Goal: Find contact information: Find contact information

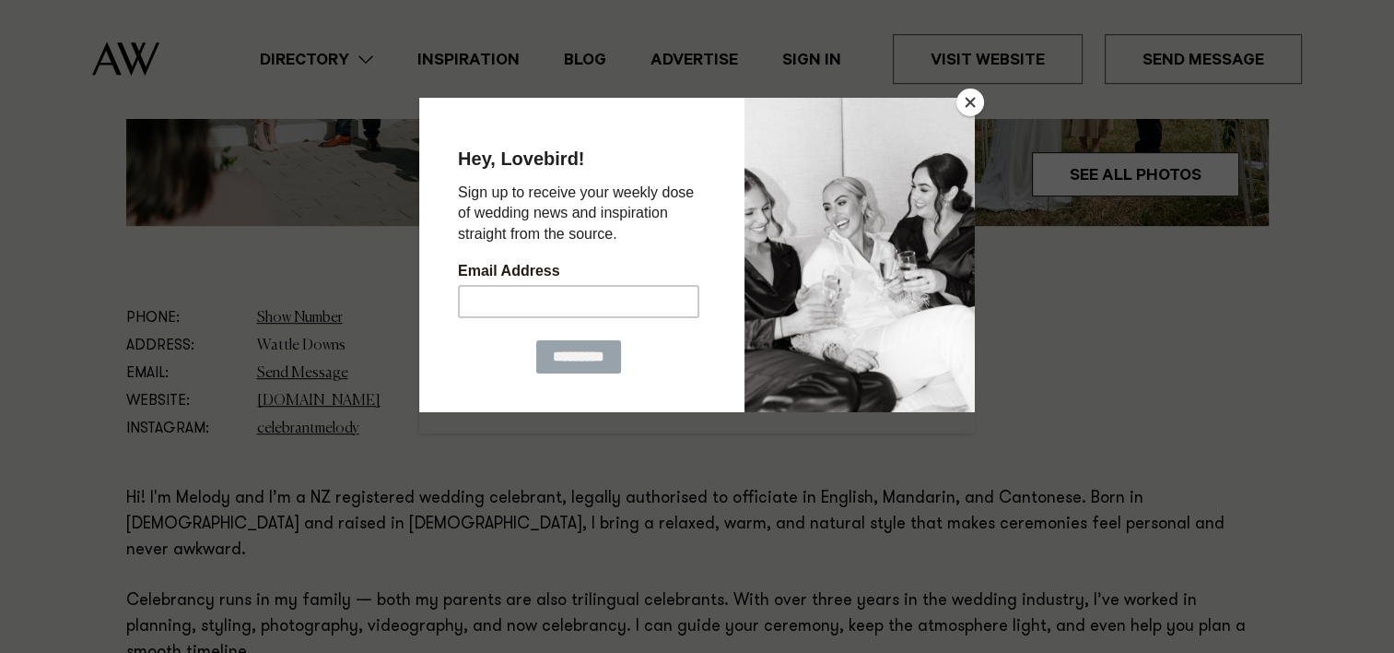
scroll to position [922, 0]
click at [975, 100] on button "Close" at bounding box center [971, 102] width 28 height 28
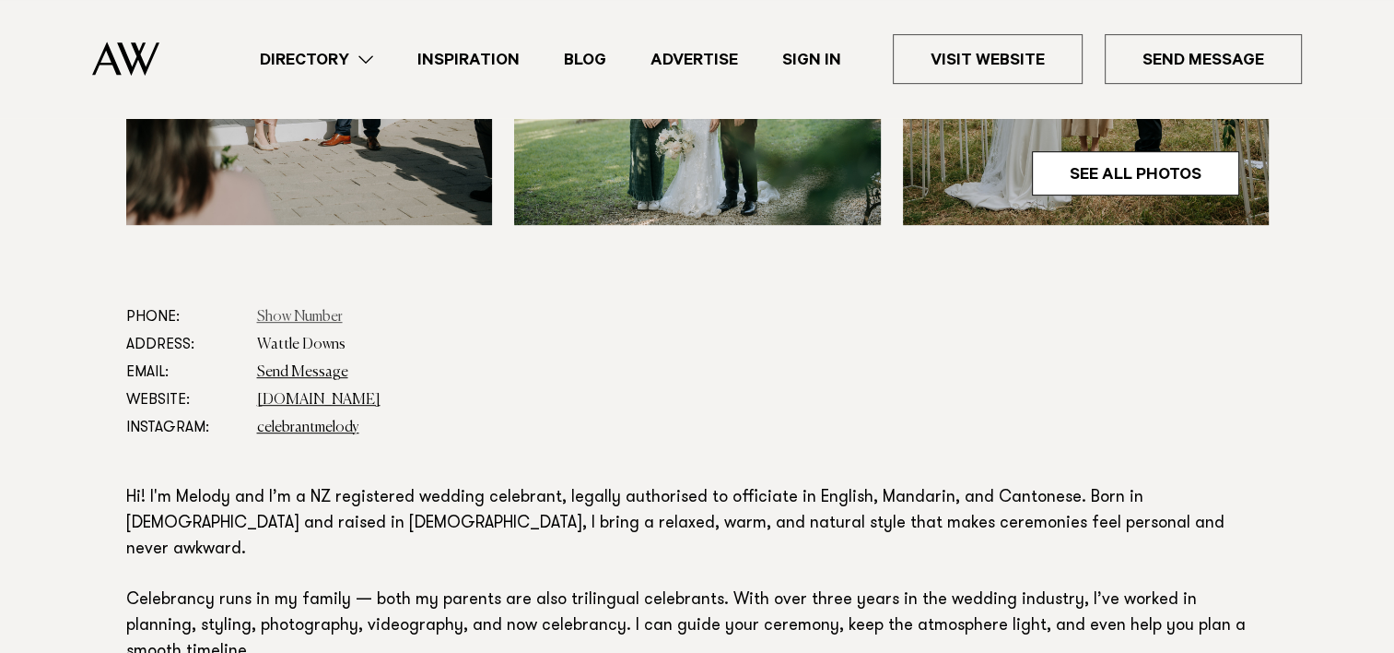
click at [306, 313] on link "Show Number" at bounding box center [300, 317] width 86 height 15
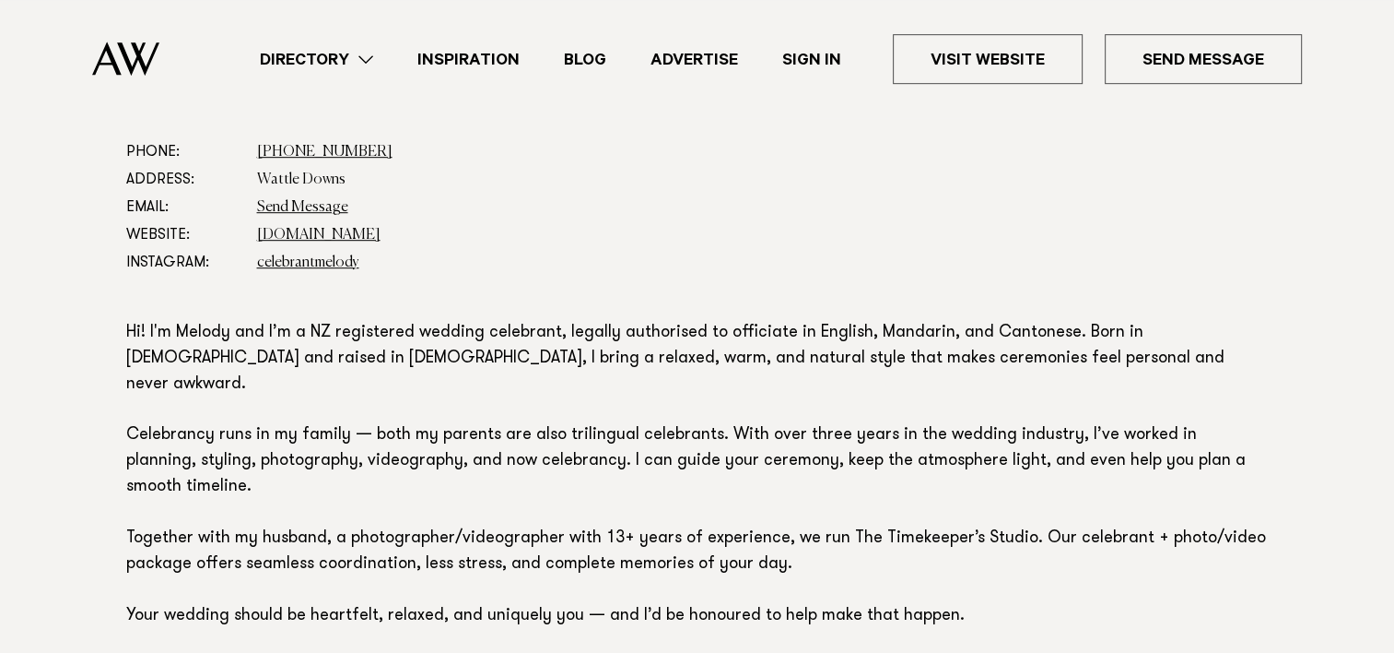
scroll to position [1014, 0]
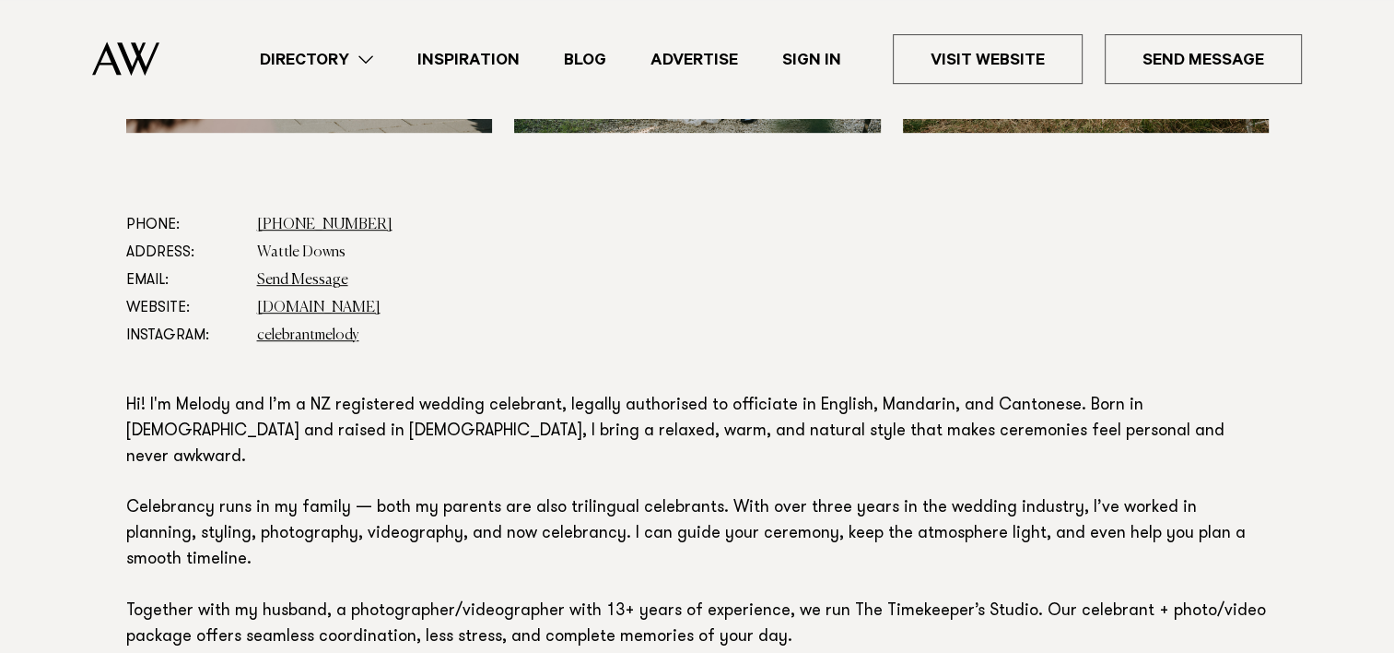
click at [501, 55] on link "Inspiration" at bounding box center [468, 59] width 147 height 25
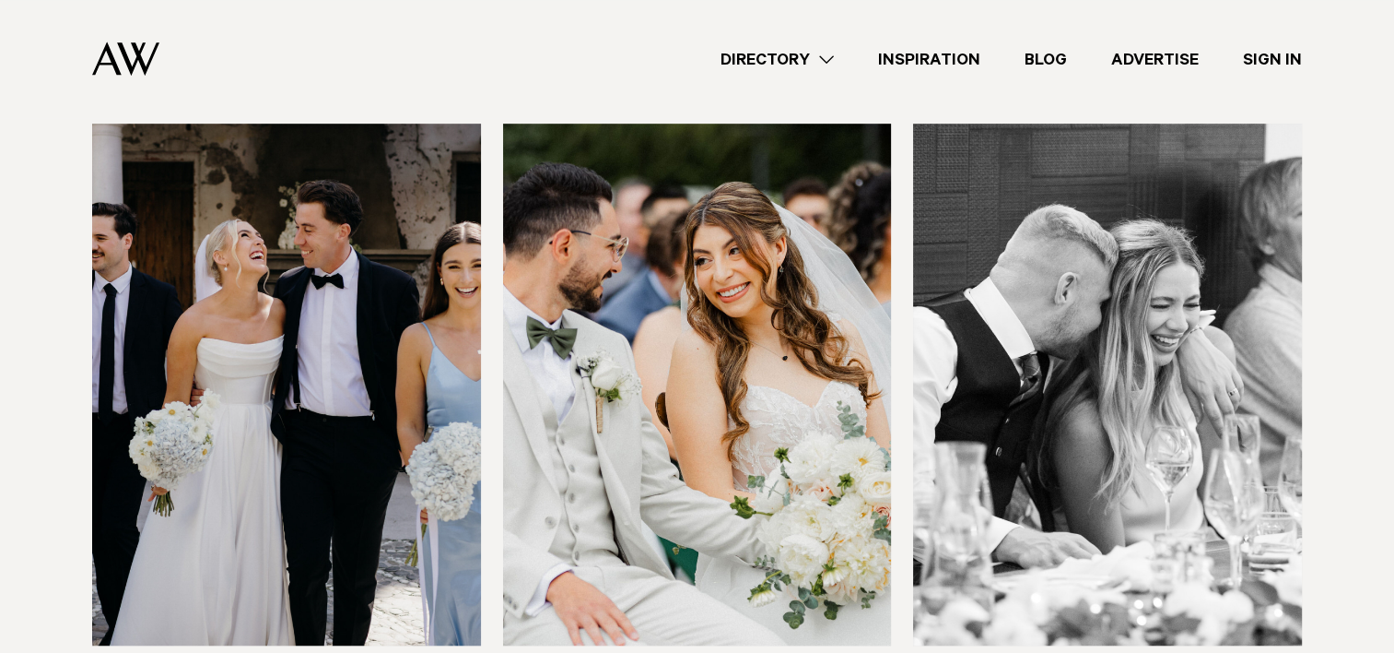
scroll to position [922, 0]
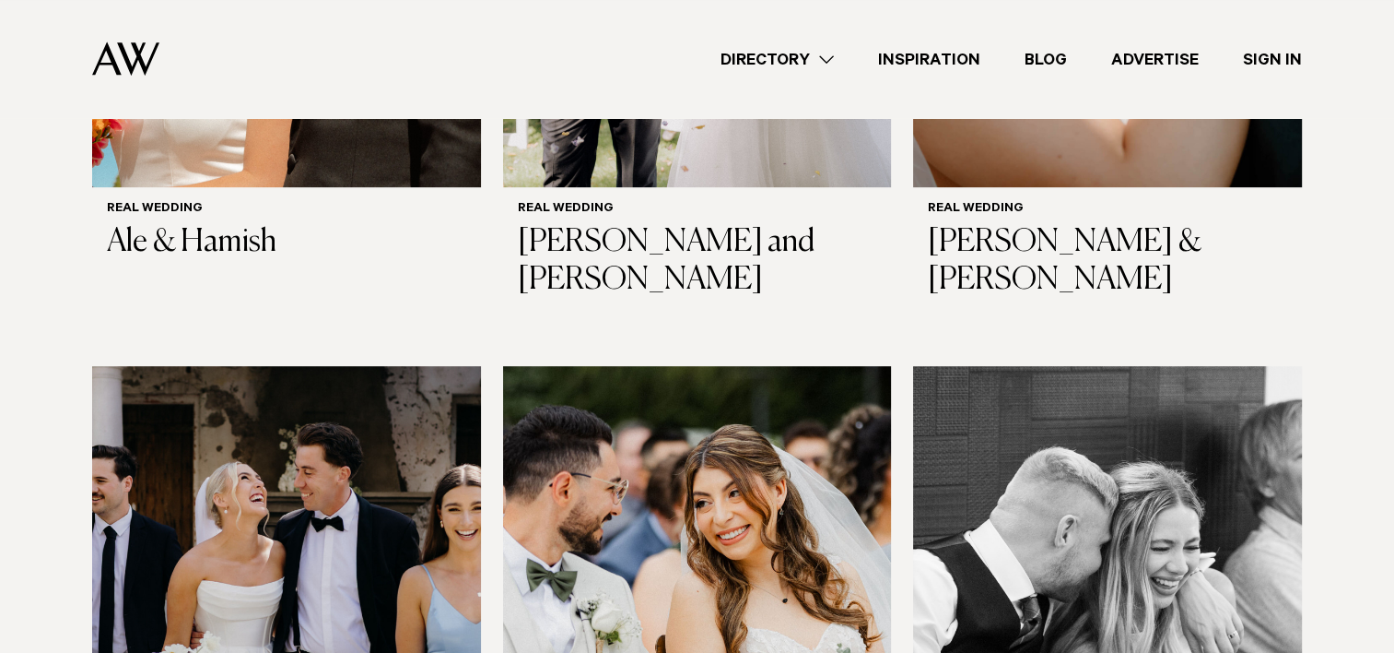
click at [796, 63] on link "Directory" at bounding box center [778, 59] width 158 height 25
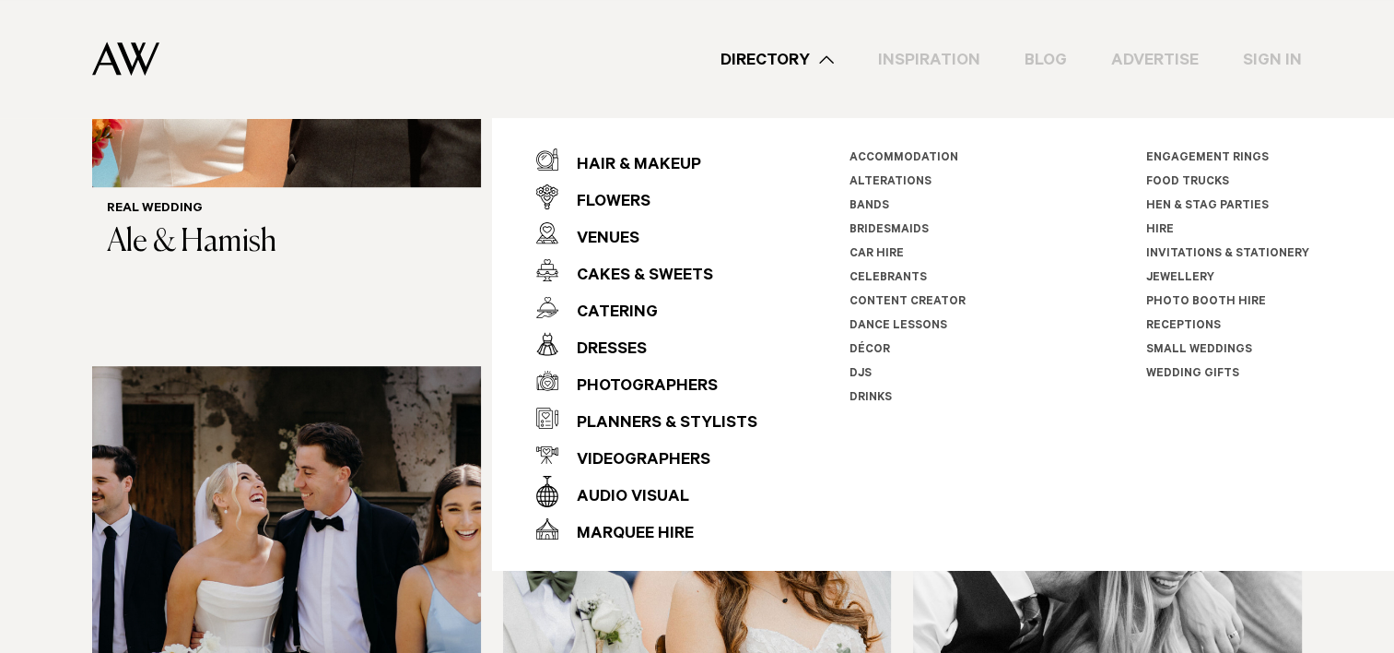
click at [947, 53] on link "Inspiration" at bounding box center [929, 59] width 147 height 25
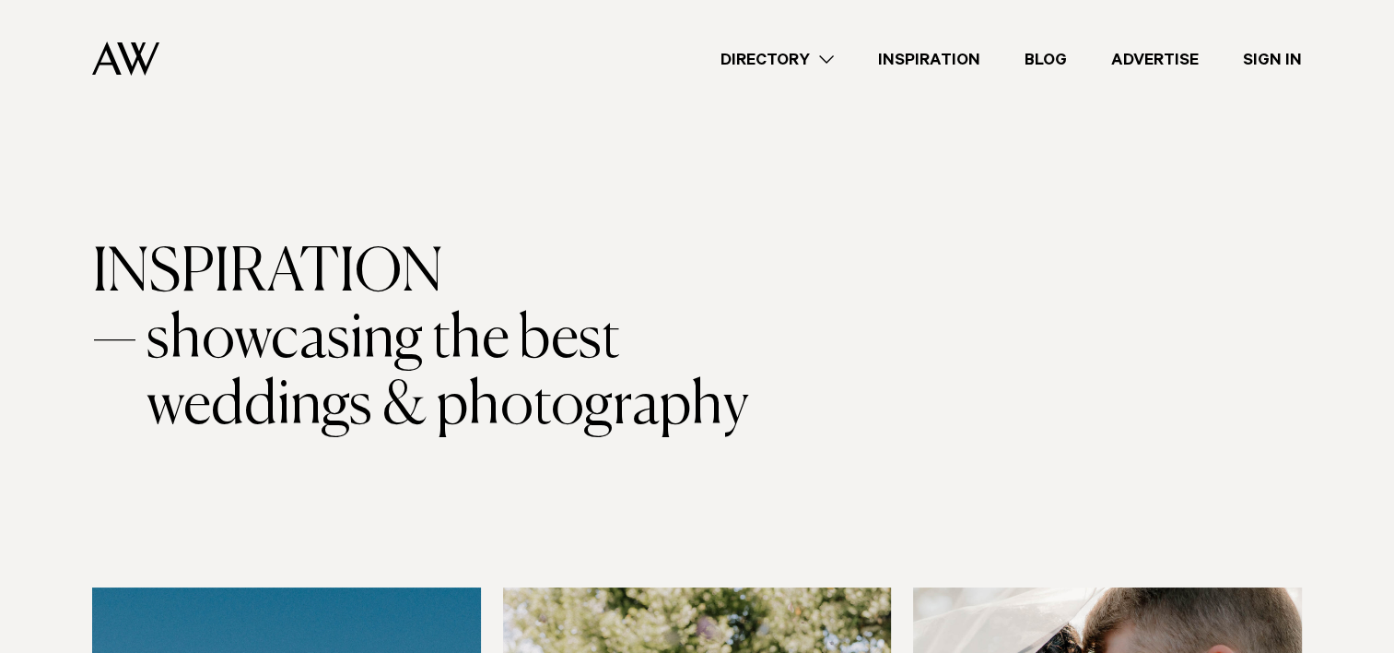
click at [1036, 56] on link "Blog" at bounding box center [1046, 59] width 87 height 25
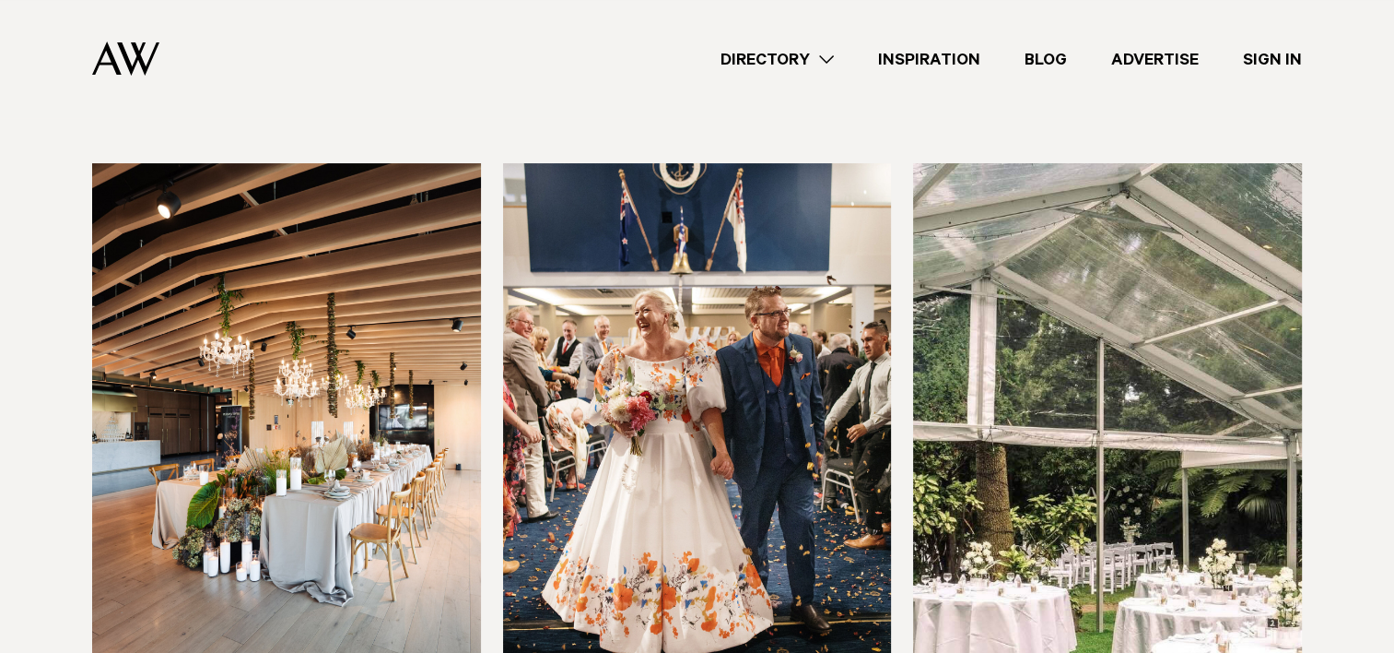
scroll to position [369, 0]
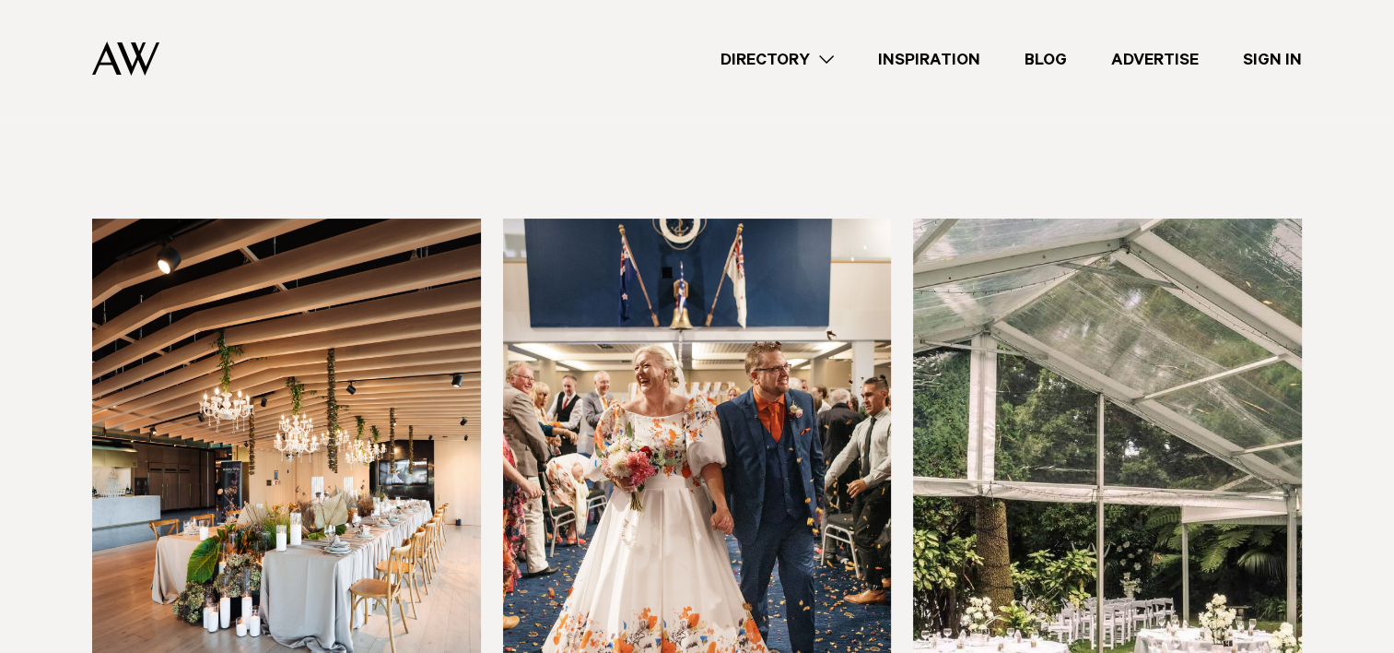
click at [1151, 61] on link "Advertise" at bounding box center [1155, 59] width 132 height 25
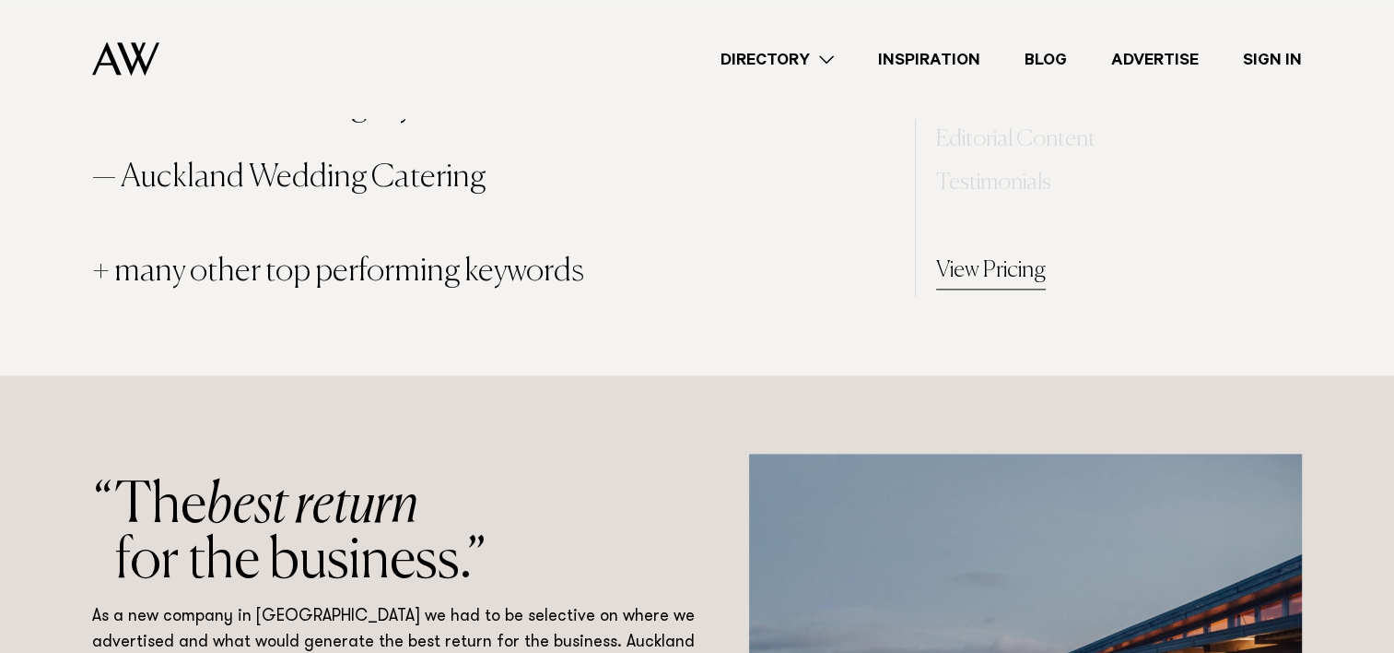
scroll to position [2304, 0]
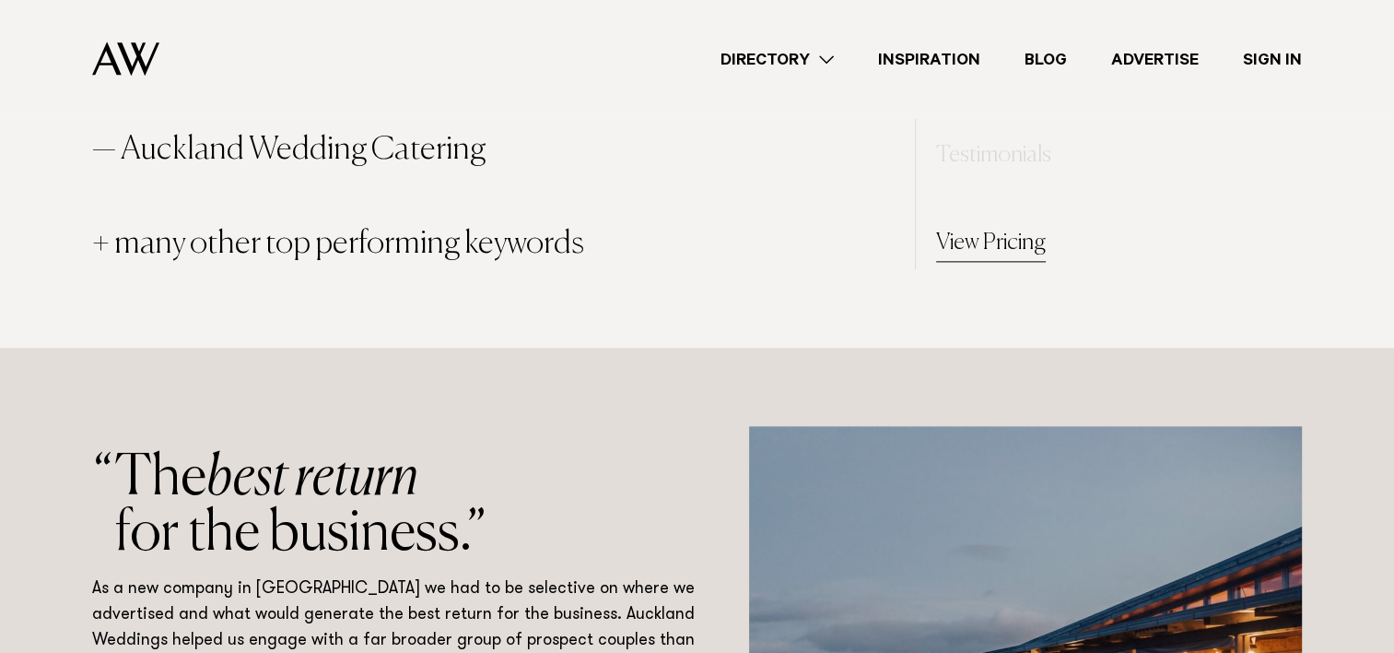
click at [1261, 55] on link "Sign In" at bounding box center [1272, 59] width 103 height 25
